Goal: Information Seeking & Learning: Understand process/instructions

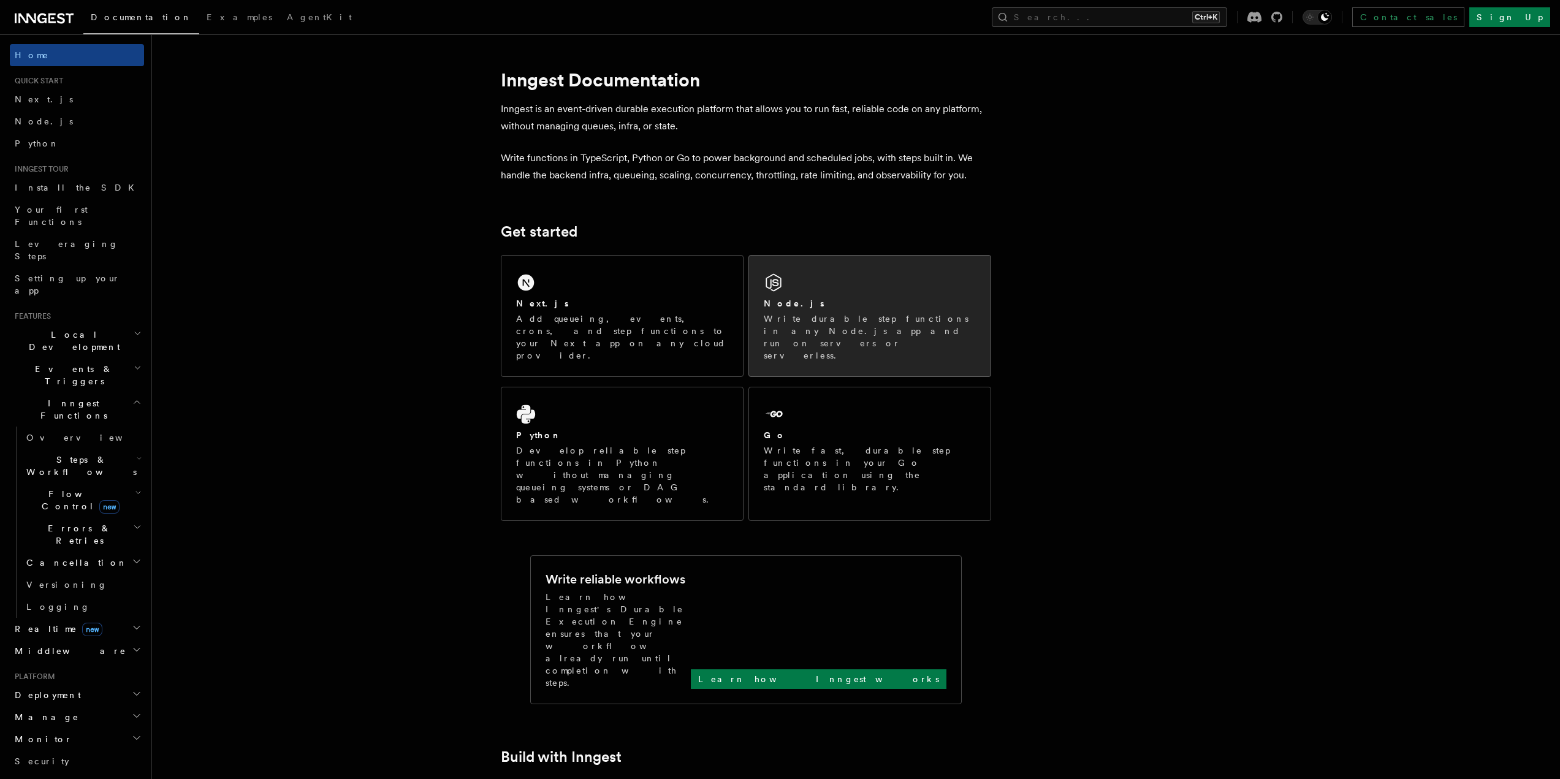
click at [796, 305] on div "Node.js" at bounding box center [870, 303] width 212 height 13
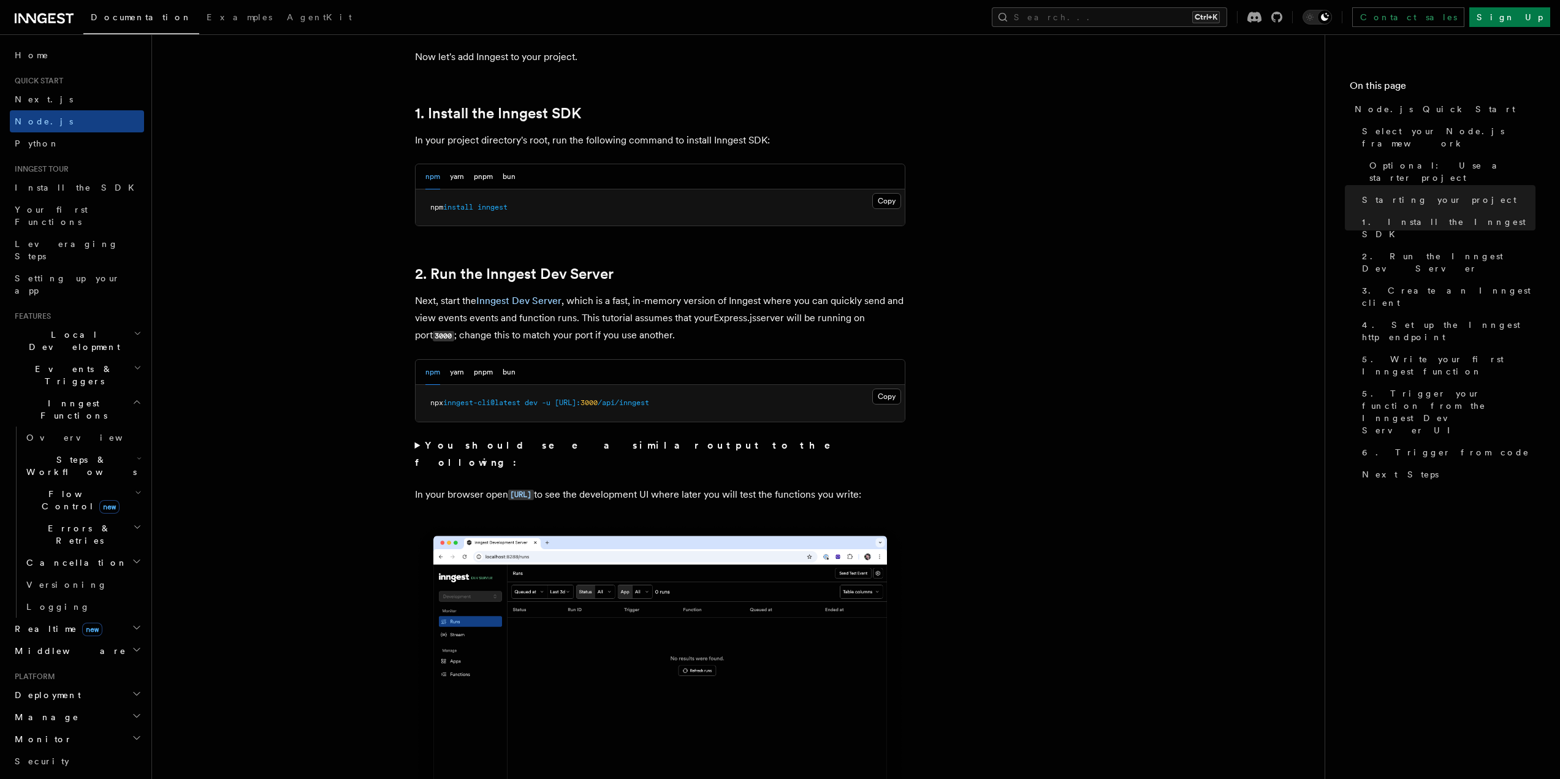
scroll to position [735, 0]
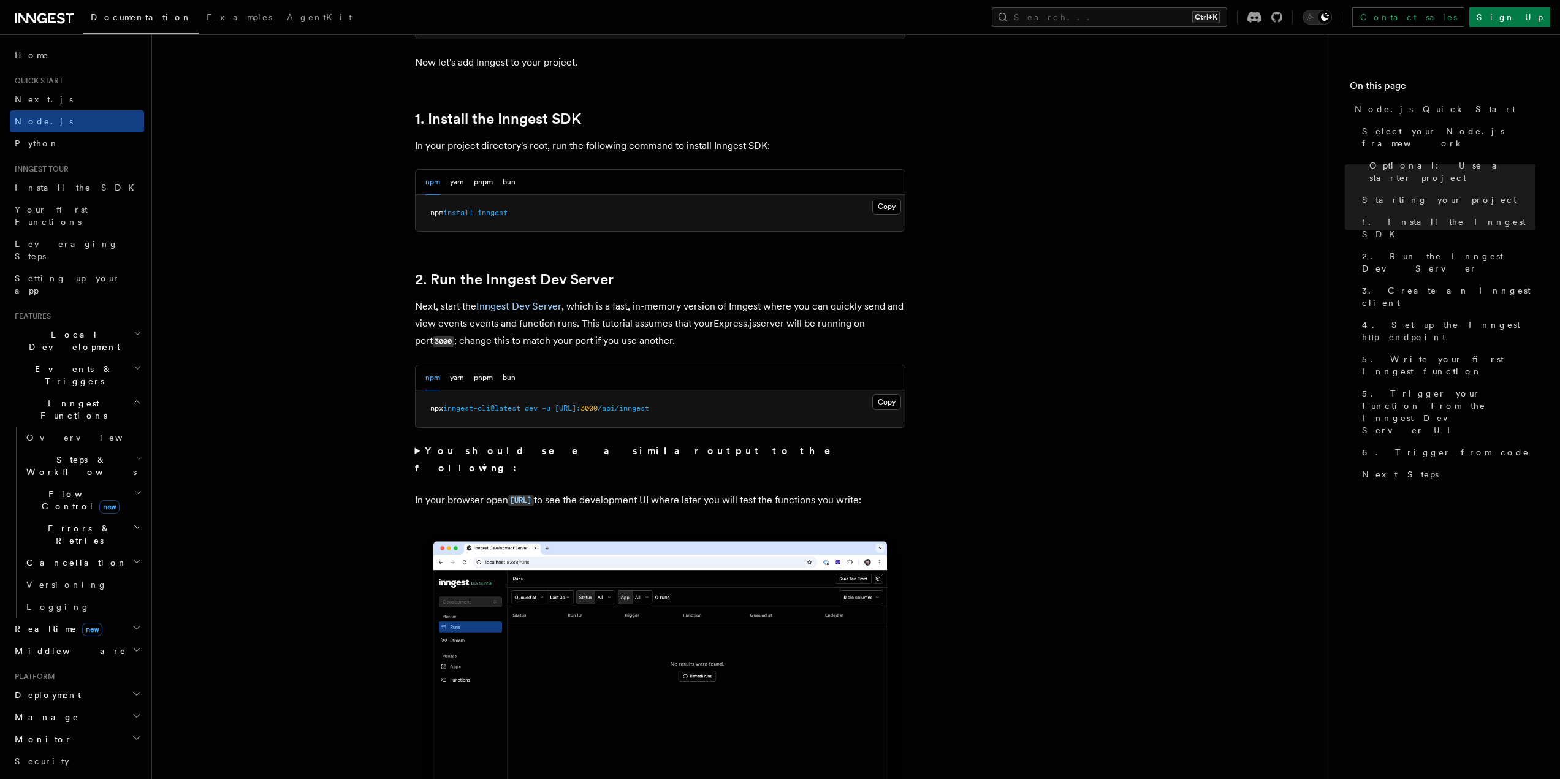
click at [616, 325] on p "Next, start the Inngest Dev Server , which is a fast, in-memory version of Inng…" at bounding box center [660, 324] width 490 height 52
click at [881, 397] on button "Copy Copied" at bounding box center [886, 402] width 29 height 16
click at [689, 335] on p "Next, start the Inngest Dev Server , which is a fast, in-memory version of Inng…" at bounding box center [660, 324] width 490 height 52
click at [480, 380] on button "pnpm" at bounding box center [483, 377] width 19 height 25
click at [435, 378] on button "npm" at bounding box center [432, 377] width 15 height 25
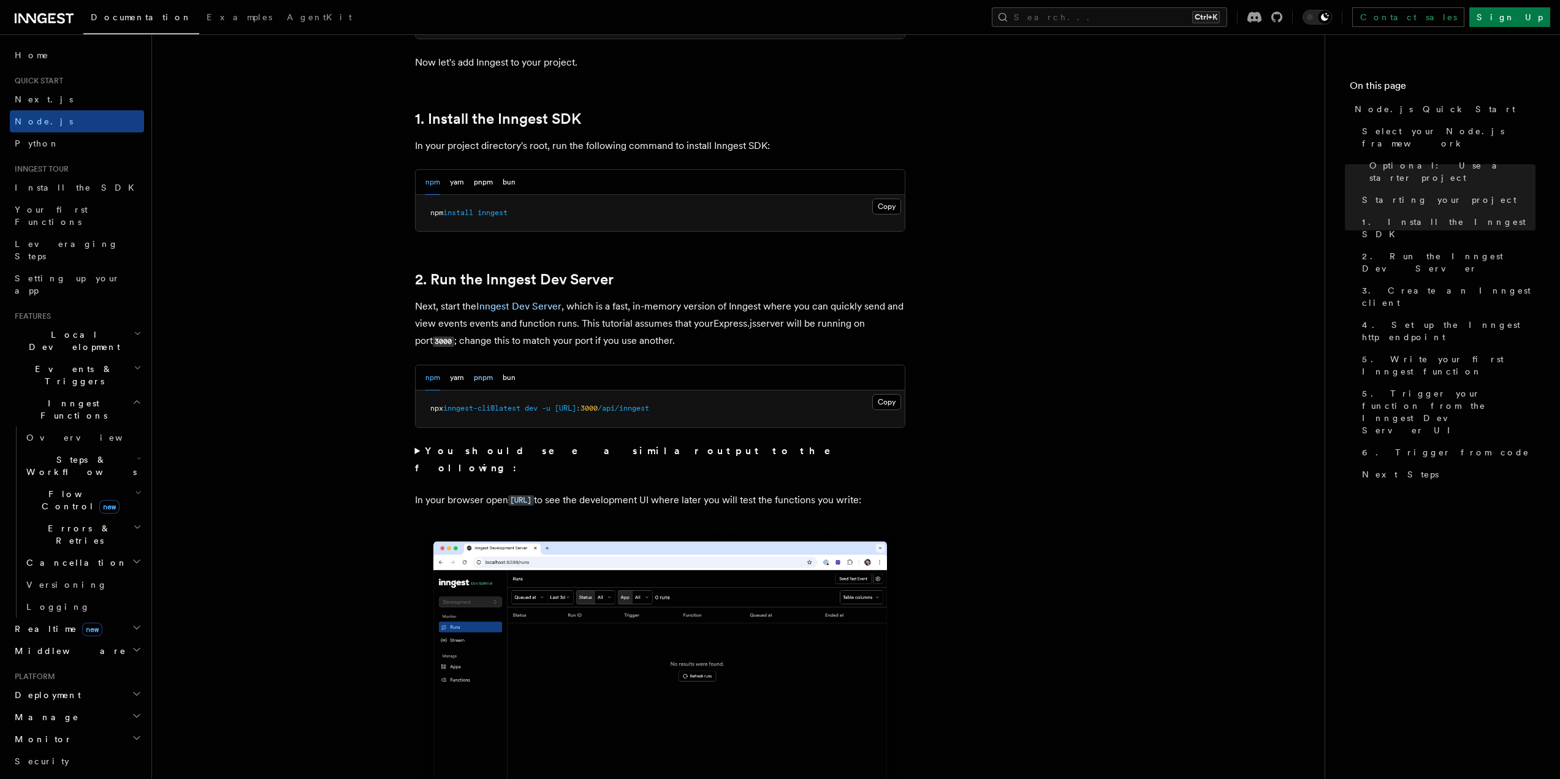
click at [476, 379] on button "pnpm" at bounding box center [483, 377] width 19 height 25
click at [431, 379] on button "npm" at bounding box center [432, 377] width 15 height 25
click at [484, 380] on button "pnpm" at bounding box center [483, 377] width 19 height 25
click at [436, 373] on button "npm" at bounding box center [432, 377] width 15 height 25
click at [479, 379] on button "pnpm" at bounding box center [483, 377] width 19 height 25
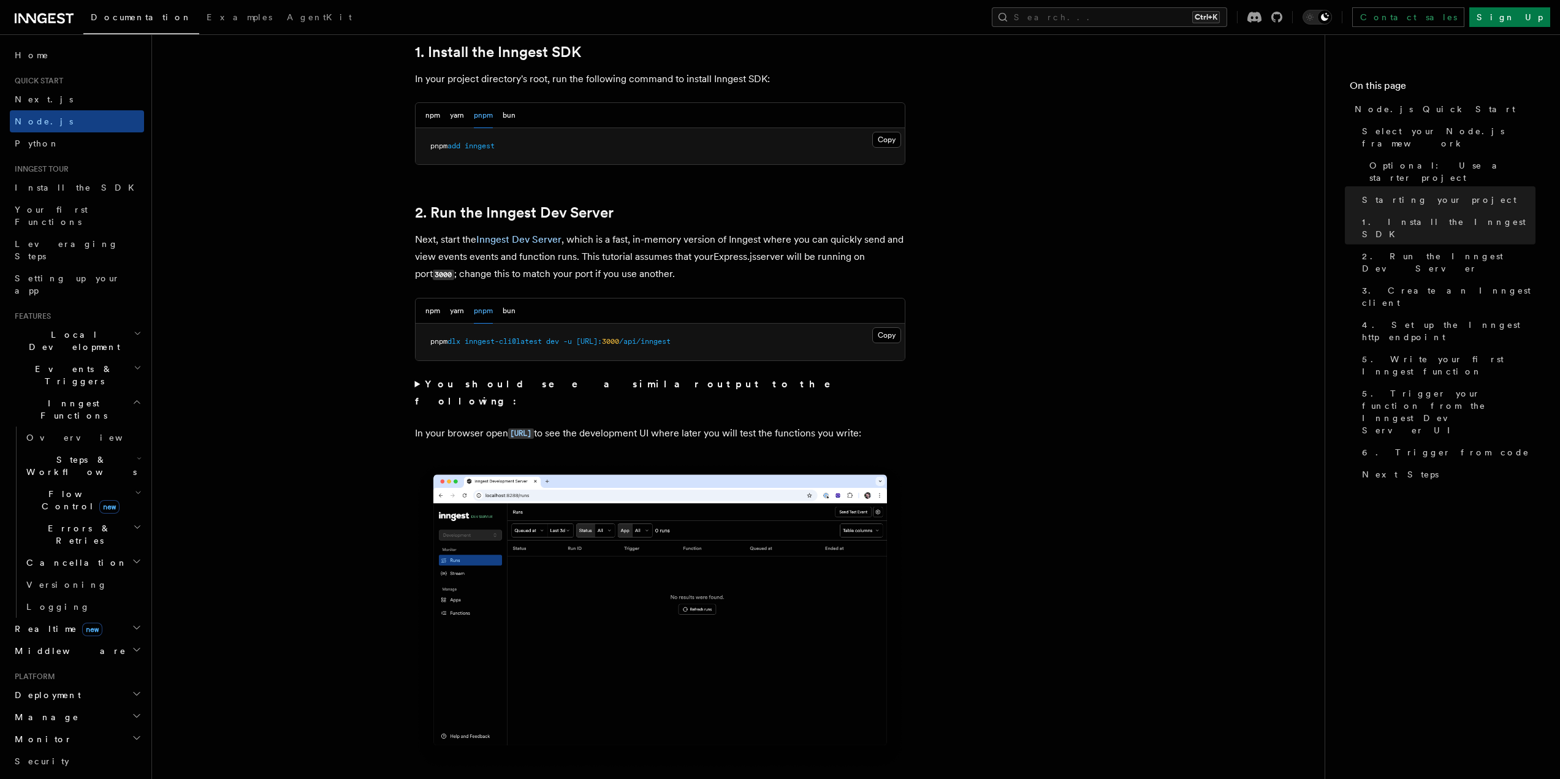
scroll to position [797, 0]
